Goal: Information Seeking & Learning: Learn about a topic

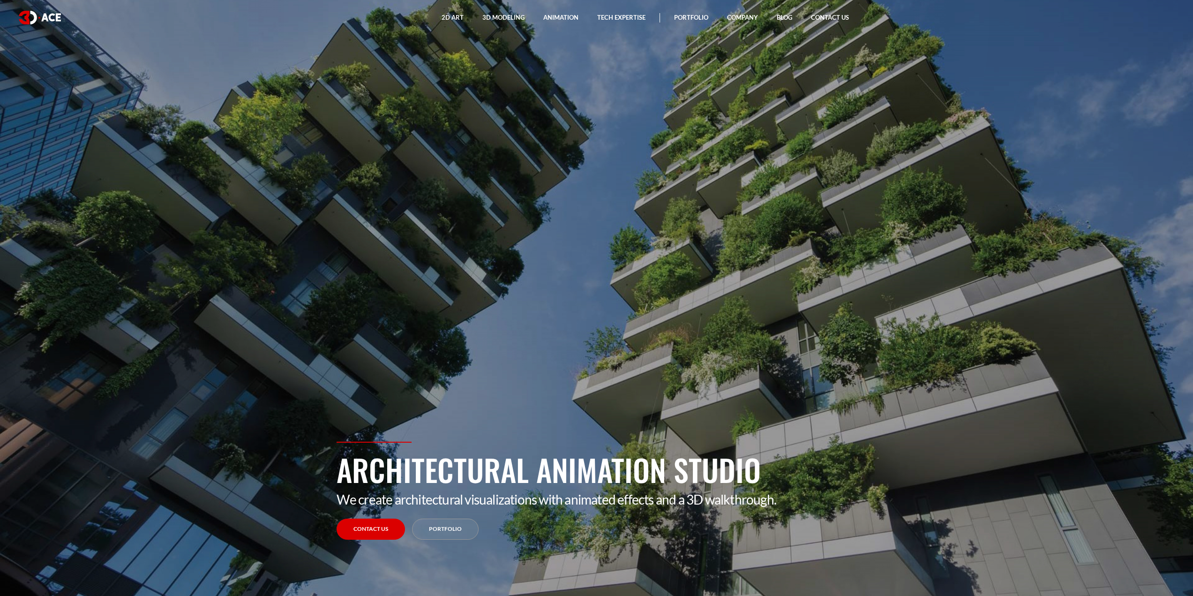
click at [451, 522] on link "Portfolio" at bounding box center [445, 528] width 67 height 21
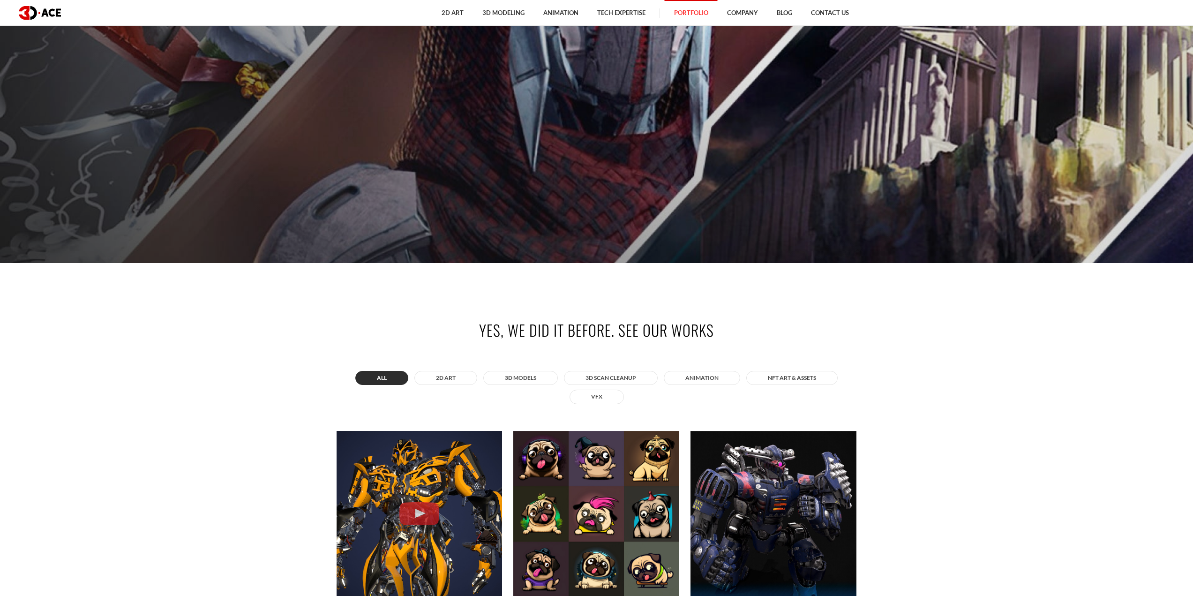
scroll to position [516, 0]
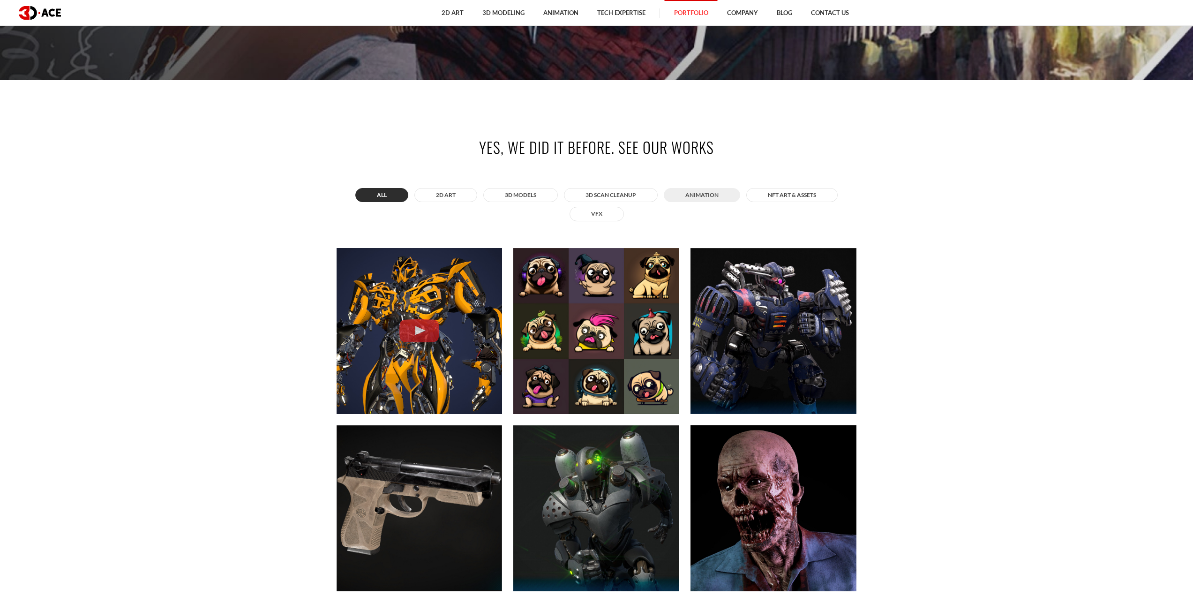
click at [698, 197] on button "ANIMATION" at bounding box center [702, 195] width 76 height 14
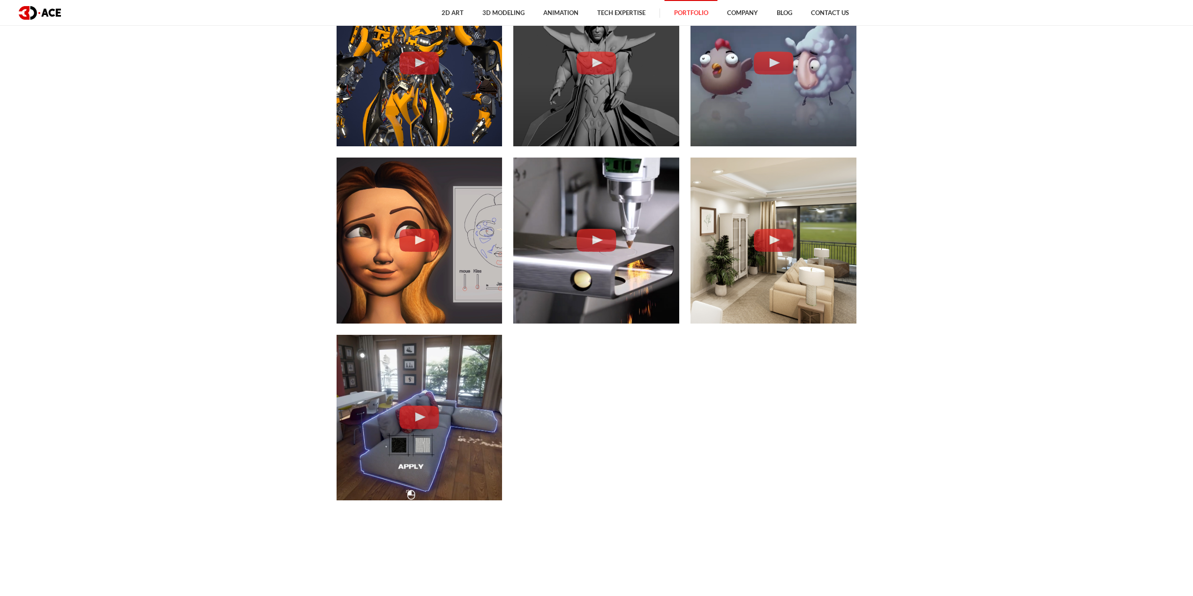
scroll to position [797, 0]
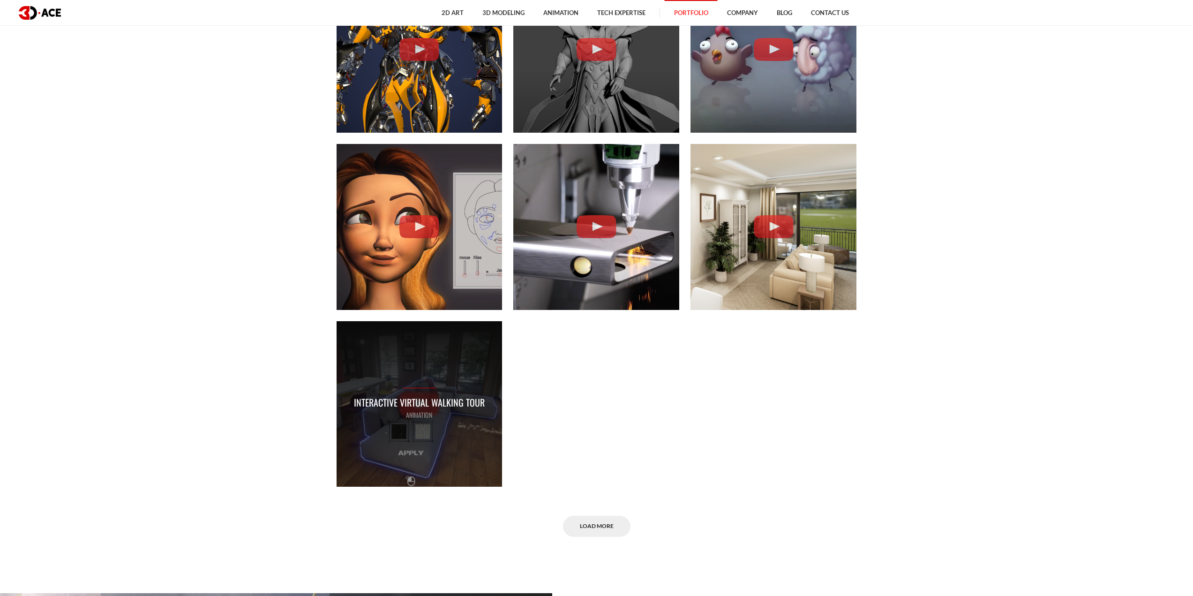
click at [464, 406] on p "Interactive Virtual Walking Tour" at bounding box center [419, 402] width 131 height 15
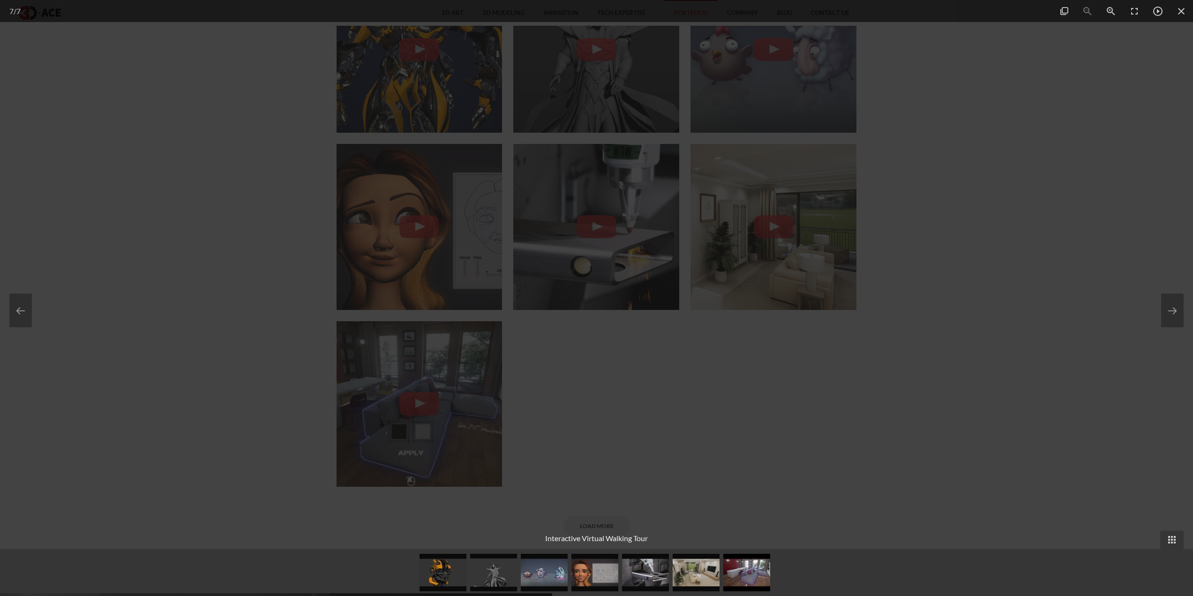
click at [905, 395] on div at bounding box center [596, 298] width 1193 height 596
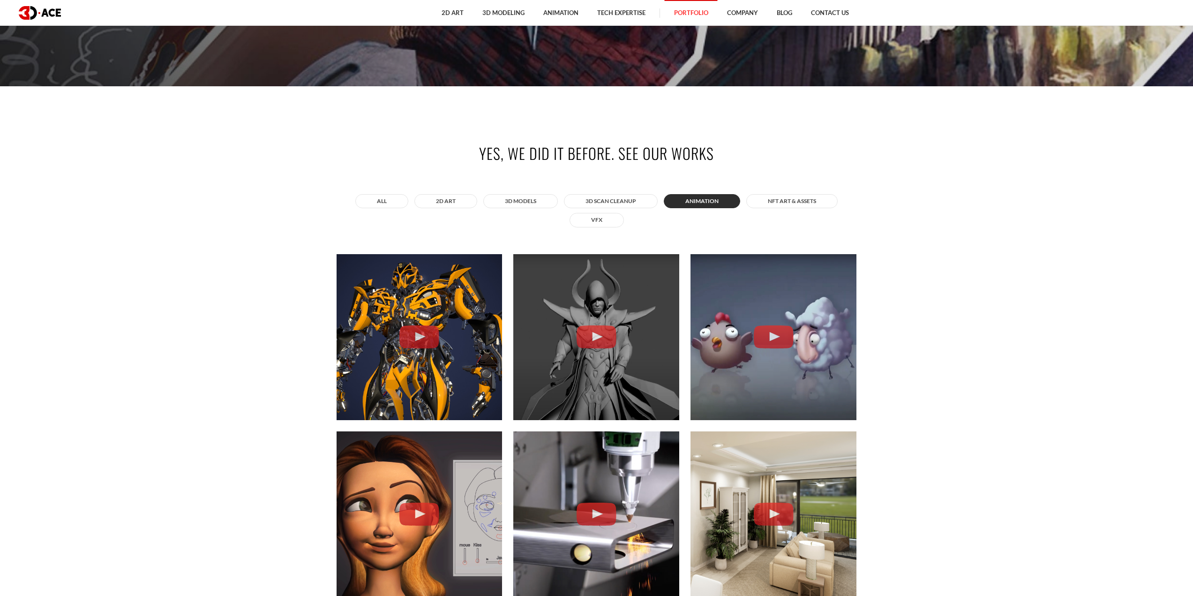
scroll to position [469, 0]
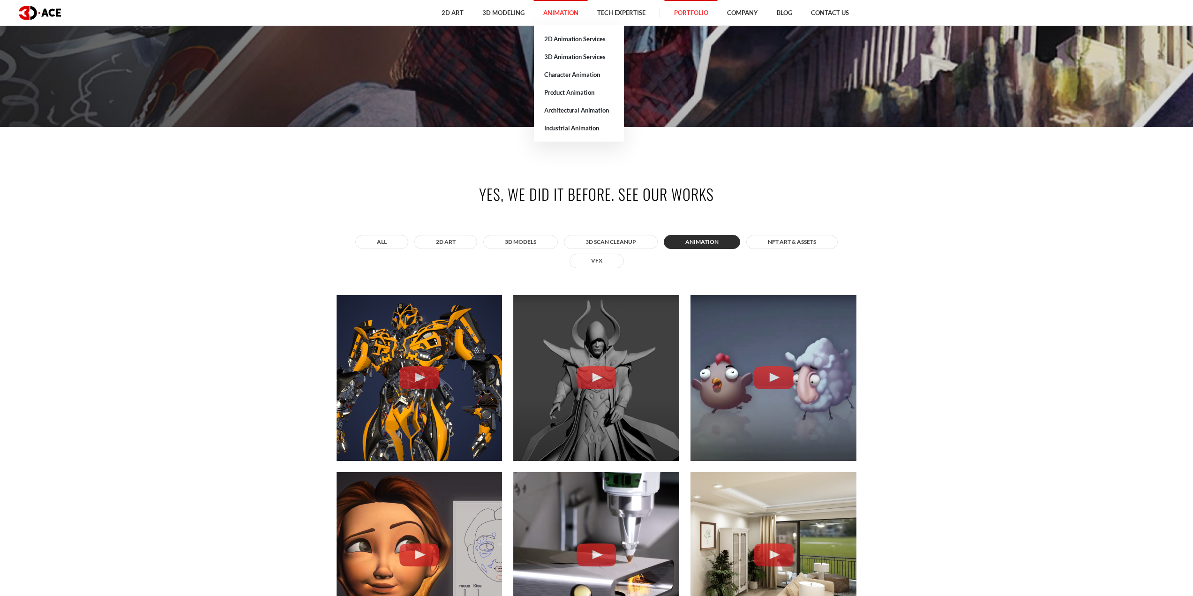
click at [553, 11] on link "Animation" at bounding box center [561, 13] width 54 height 26
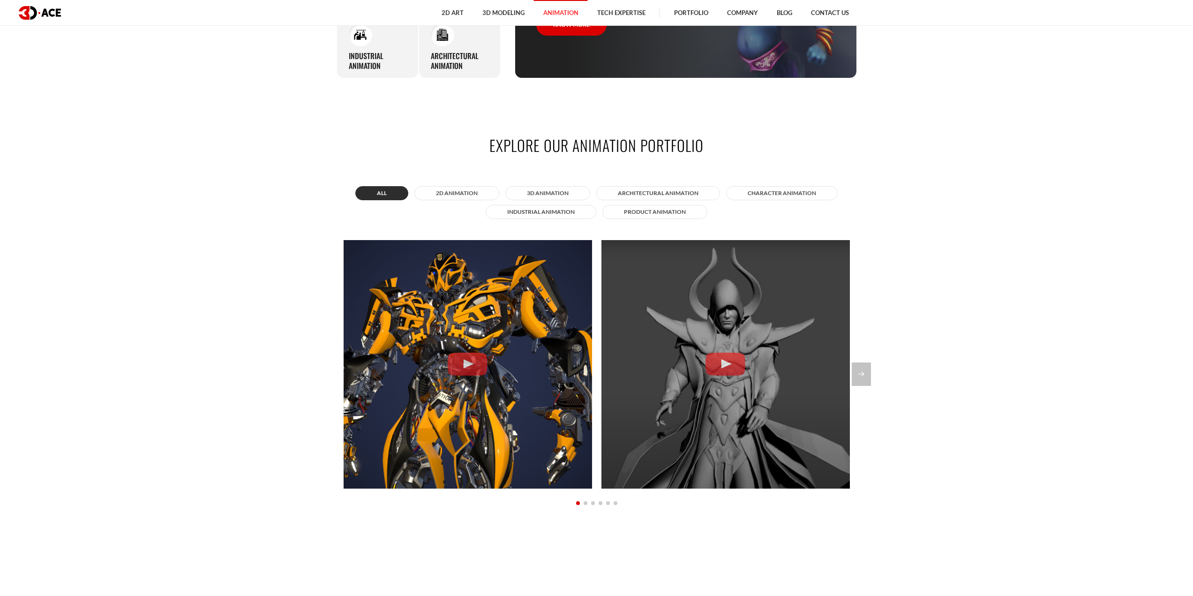
scroll to position [844, 0]
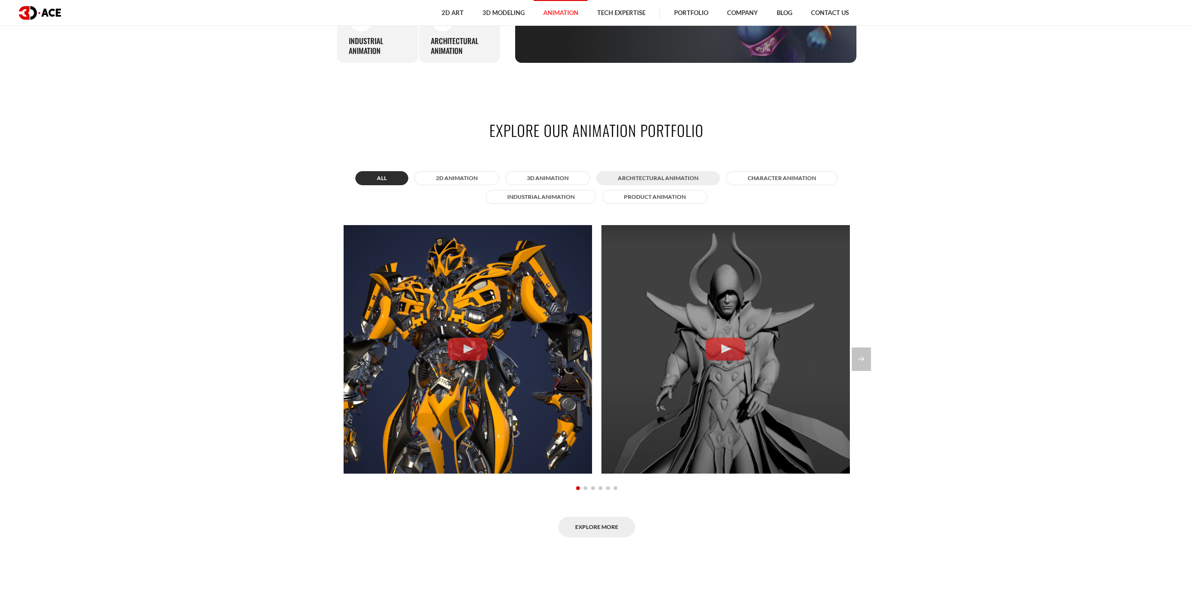
click at [675, 176] on button "Architectural animation" at bounding box center [658, 178] width 124 height 14
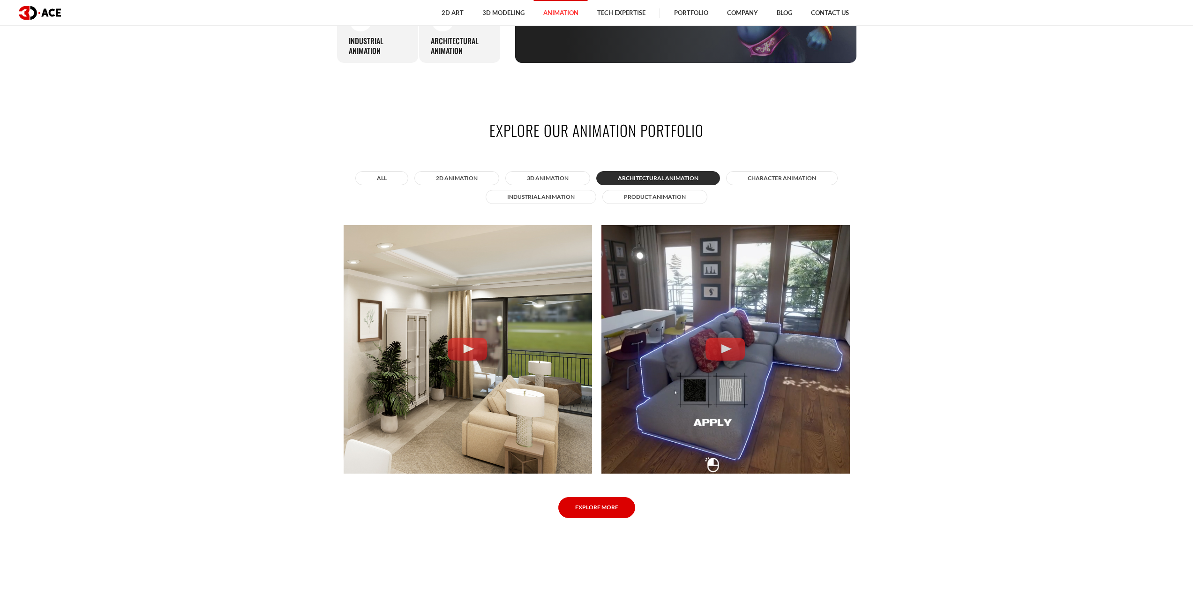
click at [591, 515] on link "Explore More" at bounding box center [596, 507] width 77 height 21
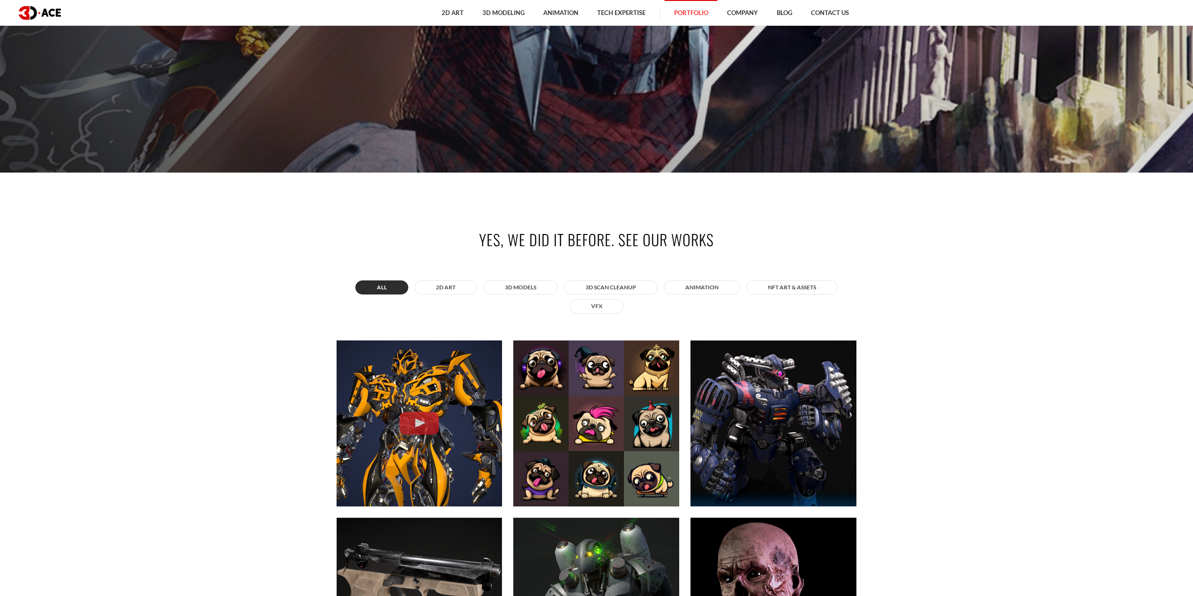
scroll to position [563, 0]
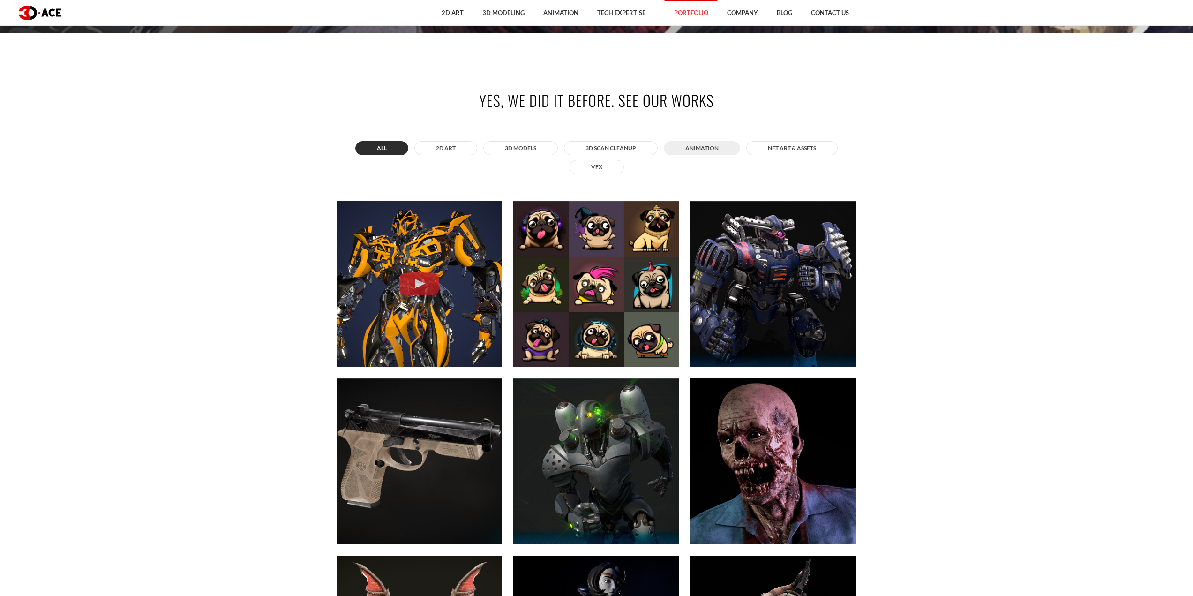
click at [705, 153] on button "ANIMATION" at bounding box center [702, 148] width 76 height 14
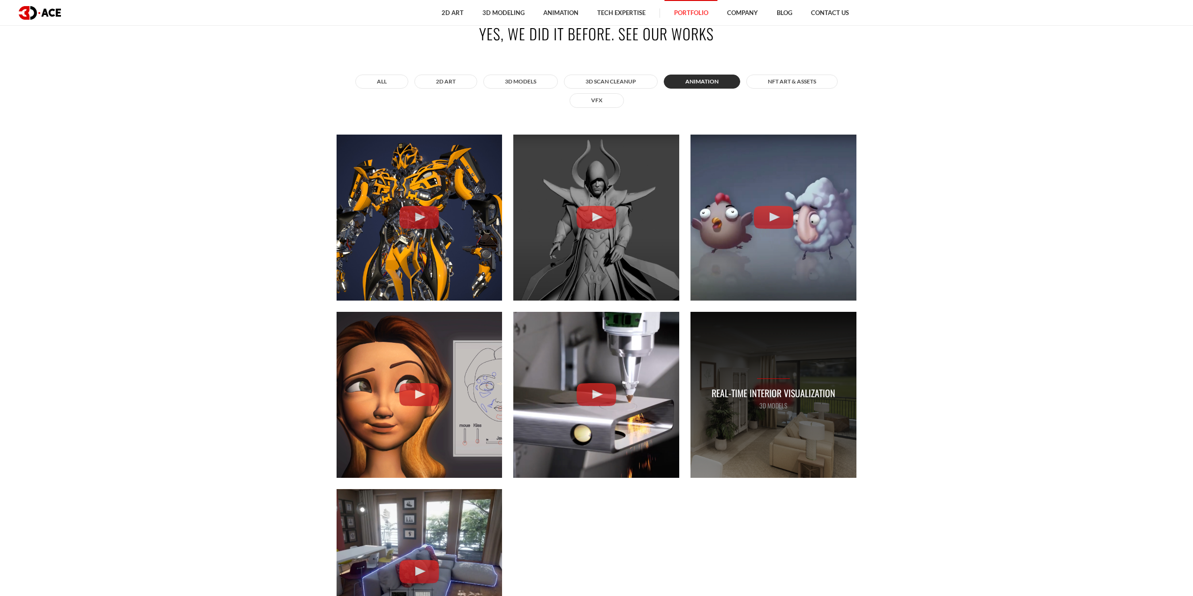
scroll to position [797, 0]
